Goal: Transaction & Acquisition: Purchase product/service

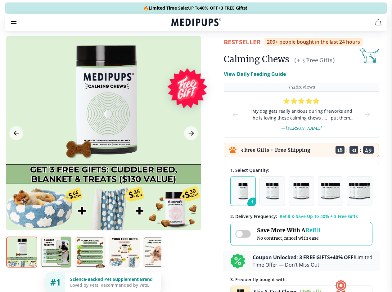
click at [178, 50] on span "Supplements" at bounding box center [193, 53] width 31 height 6
click at [210, 49] on icon "button" at bounding box center [213, 52] width 7 height 7
click at [374, 26] on icon "cart" at bounding box center [377, 22] width 7 height 7
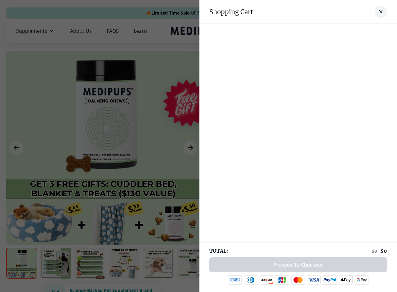
click at [301, 31] on div at bounding box center [298, 30] width 198 height 12
click at [350, 31] on div at bounding box center [298, 30] width 198 height 12
click at [371, 31] on div at bounding box center [298, 30] width 198 height 12
click at [103, 148] on div at bounding box center [198, 146] width 397 height 292
click at [16, 148] on icon "Previous Image" at bounding box center [16, 148] width 5 height 4
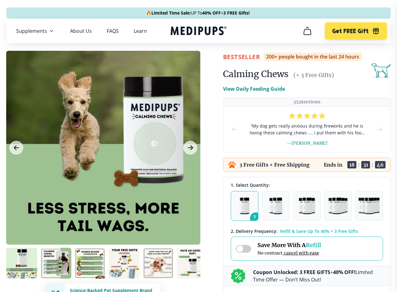
click at [190, 148] on icon "Next Image" at bounding box center [190, 148] width 5 height 4
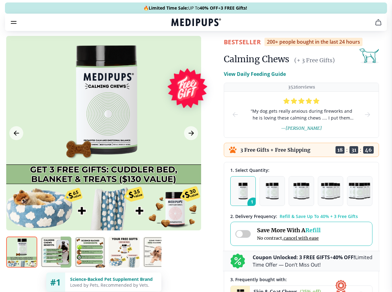
click at [22, 264] on img at bounding box center [21, 252] width 31 height 31
